Goal: Task Accomplishment & Management: Manage account settings

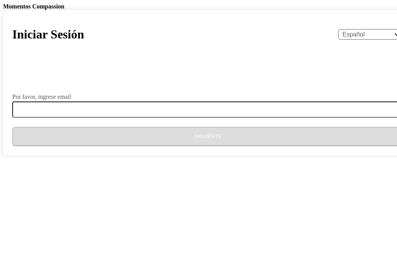
select select "es"
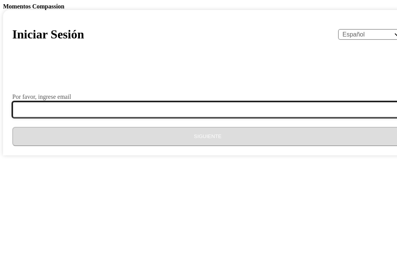
click at [193, 118] on input "Por favor, ingrese email" at bounding box center [212, 109] width 400 height 16
type input "[EMAIL_ADDRESS][DOMAIN_NAME]"
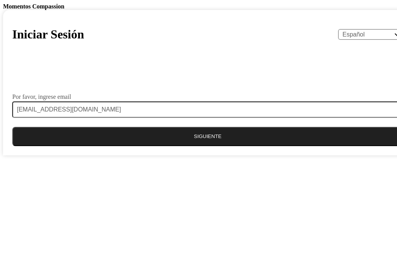
click at [193, 146] on button "Siguiente" at bounding box center [207, 136] width 391 height 19
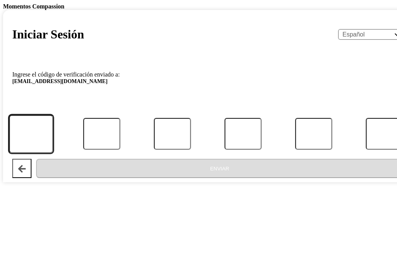
click at [53, 153] on input "Código" at bounding box center [31, 134] width 45 height 38
type input "2"
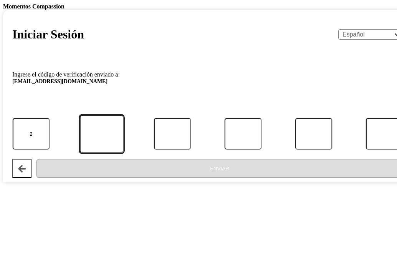
type input "4"
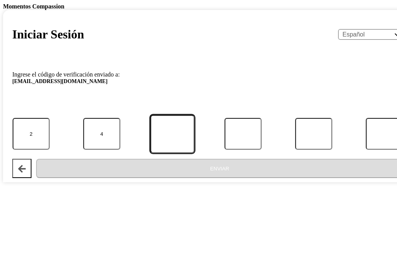
type input "9"
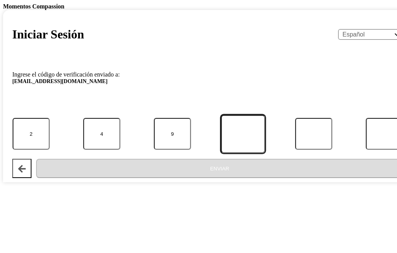
type input "9"
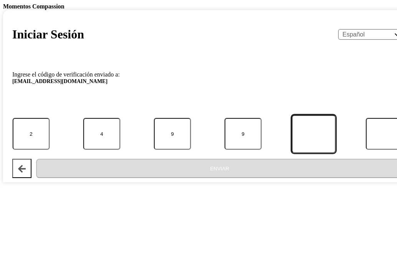
type input "9"
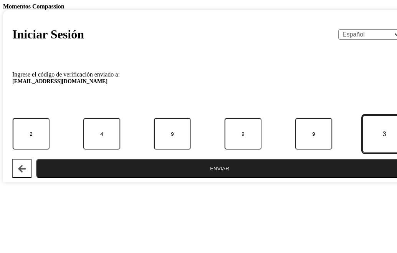
type input "3"
click at [139, 178] on button "Enviar" at bounding box center [219, 168] width 367 height 19
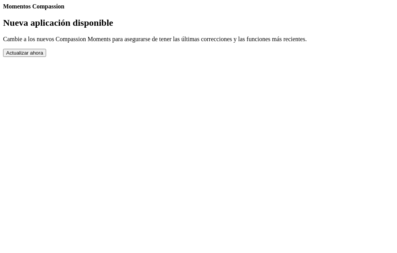
click at [46, 57] on button "Actualizar ahora" at bounding box center [24, 53] width 43 height 8
